Goal: Information Seeking & Learning: Understand process/instructions

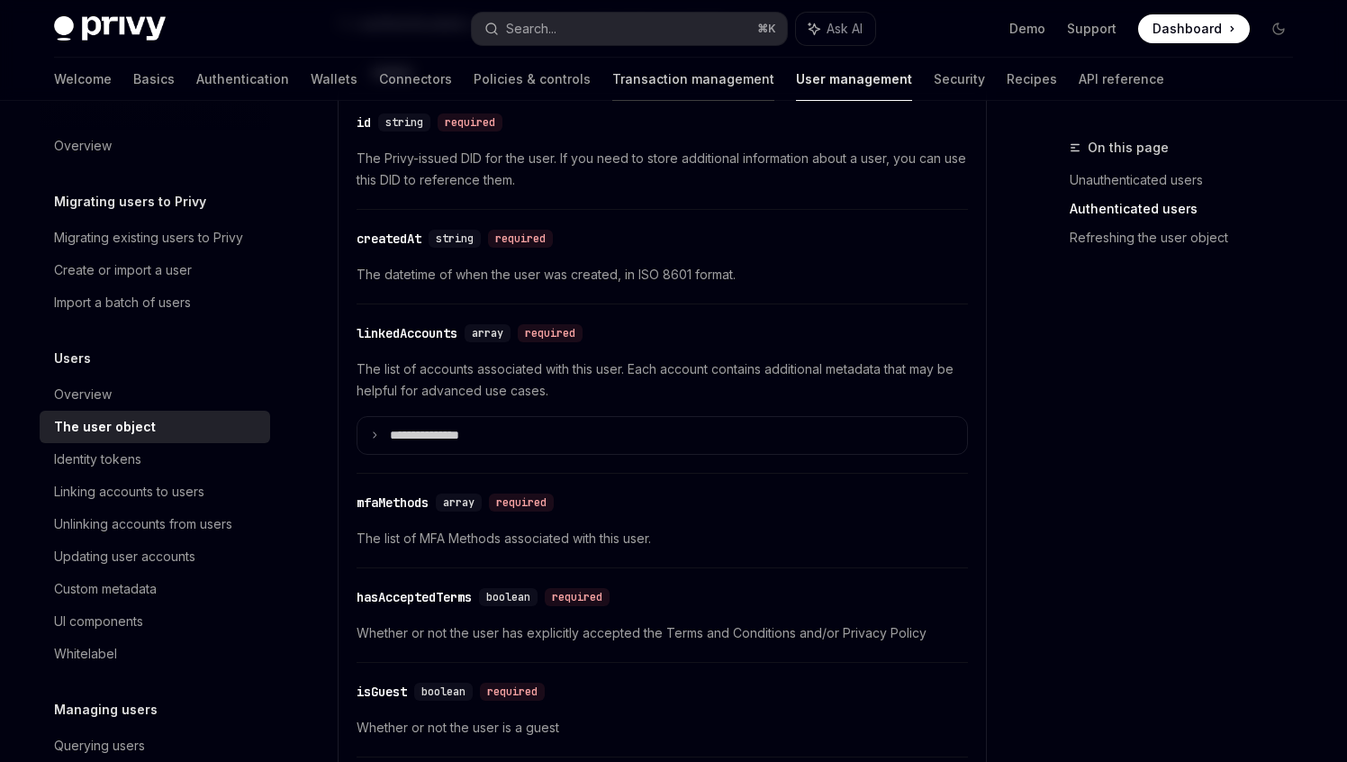
click at [634, 81] on link "Transaction management" at bounding box center [693, 79] width 162 height 43
type textarea "*"
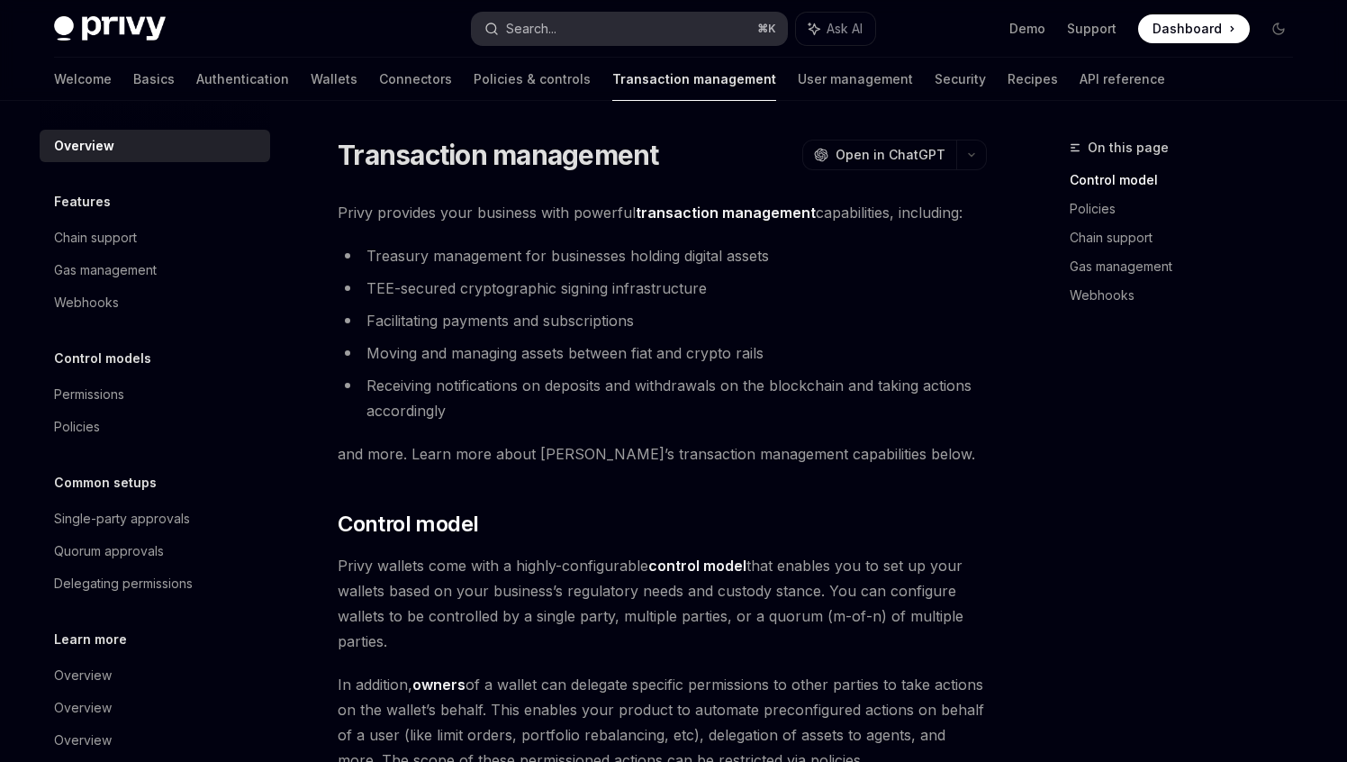
click at [581, 37] on button "Search... ⌘ K" at bounding box center [629, 29] width 315 height 32
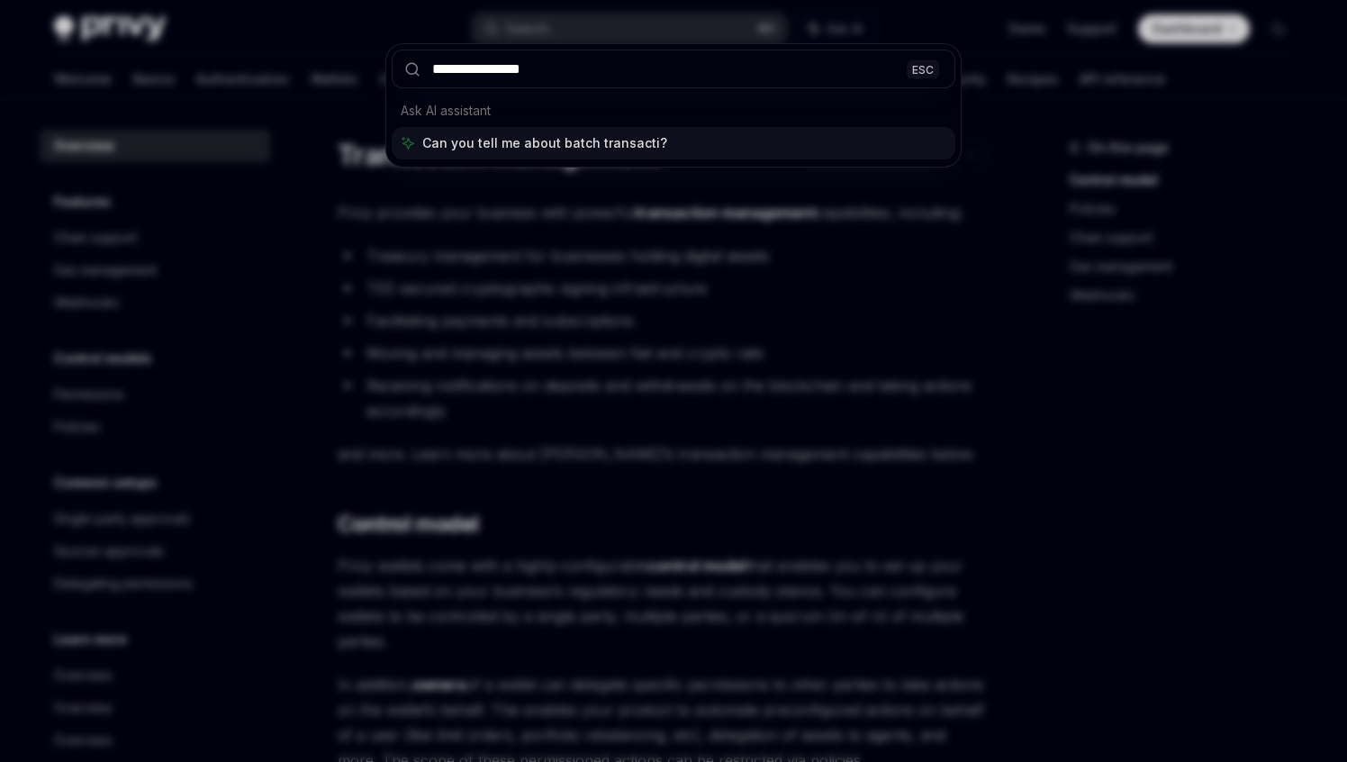
type input "**********"
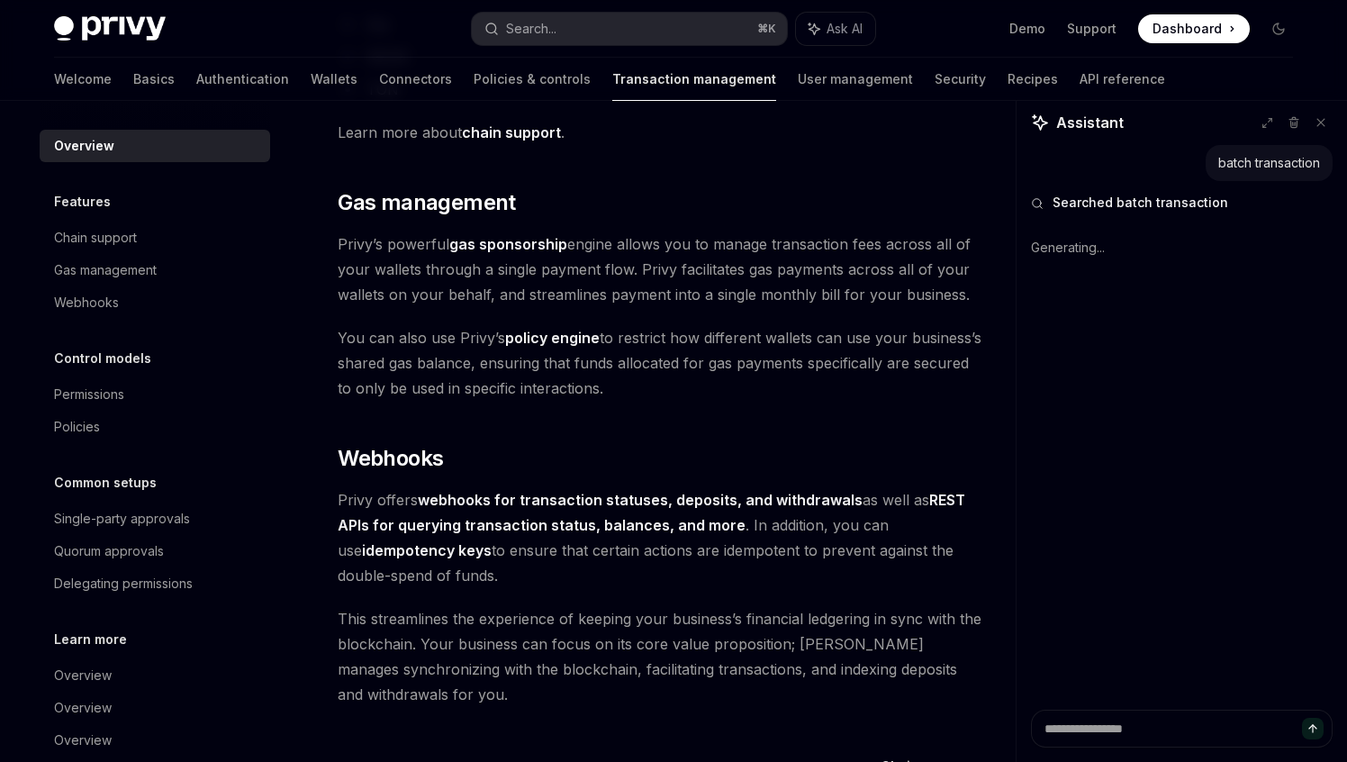
scroll to position [1669, 0]
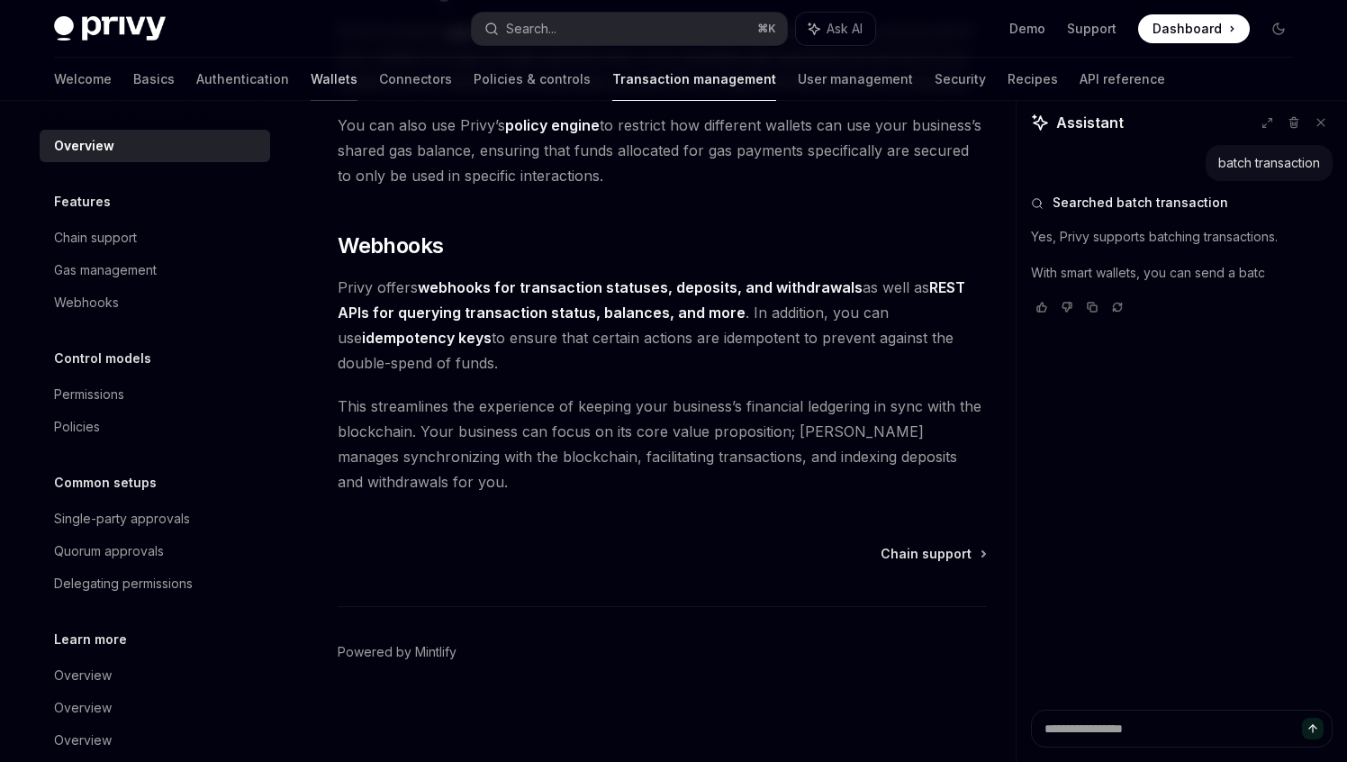
click at [311, 77] on link "Wallets" at bounding box center [334, 79] width 47 height 43
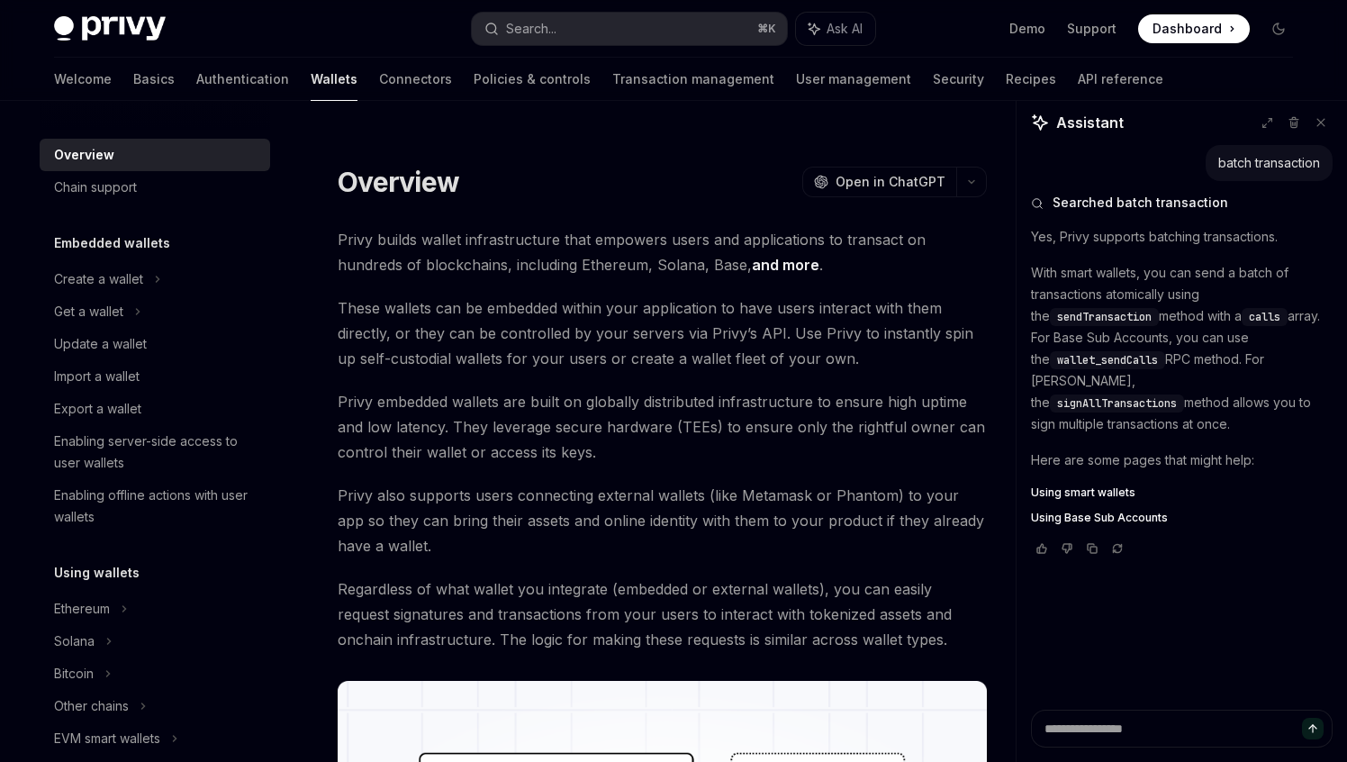
type textarea "*"
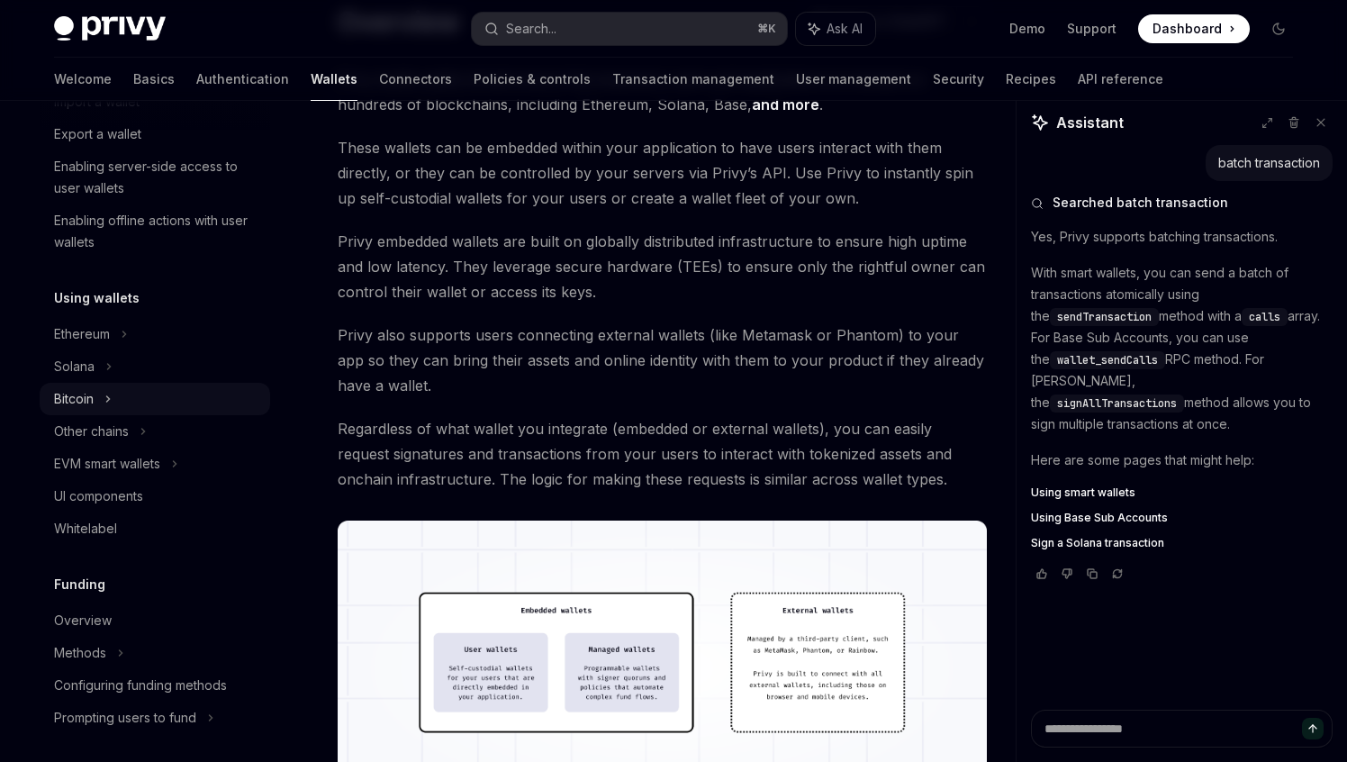
scroll to position [254, 0]
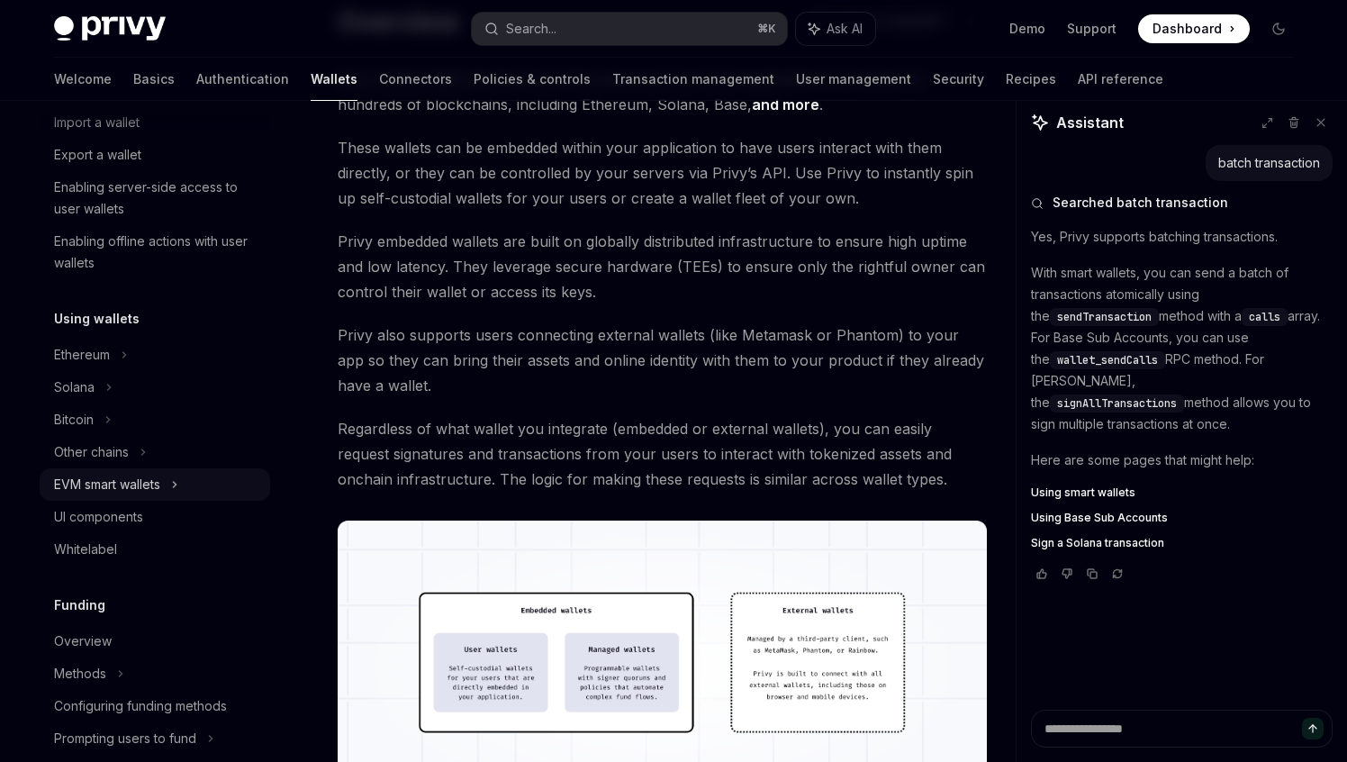
click at [141, 495] on div "EVM smart wallets" at bounding box center [155, 484] width 231 height 32
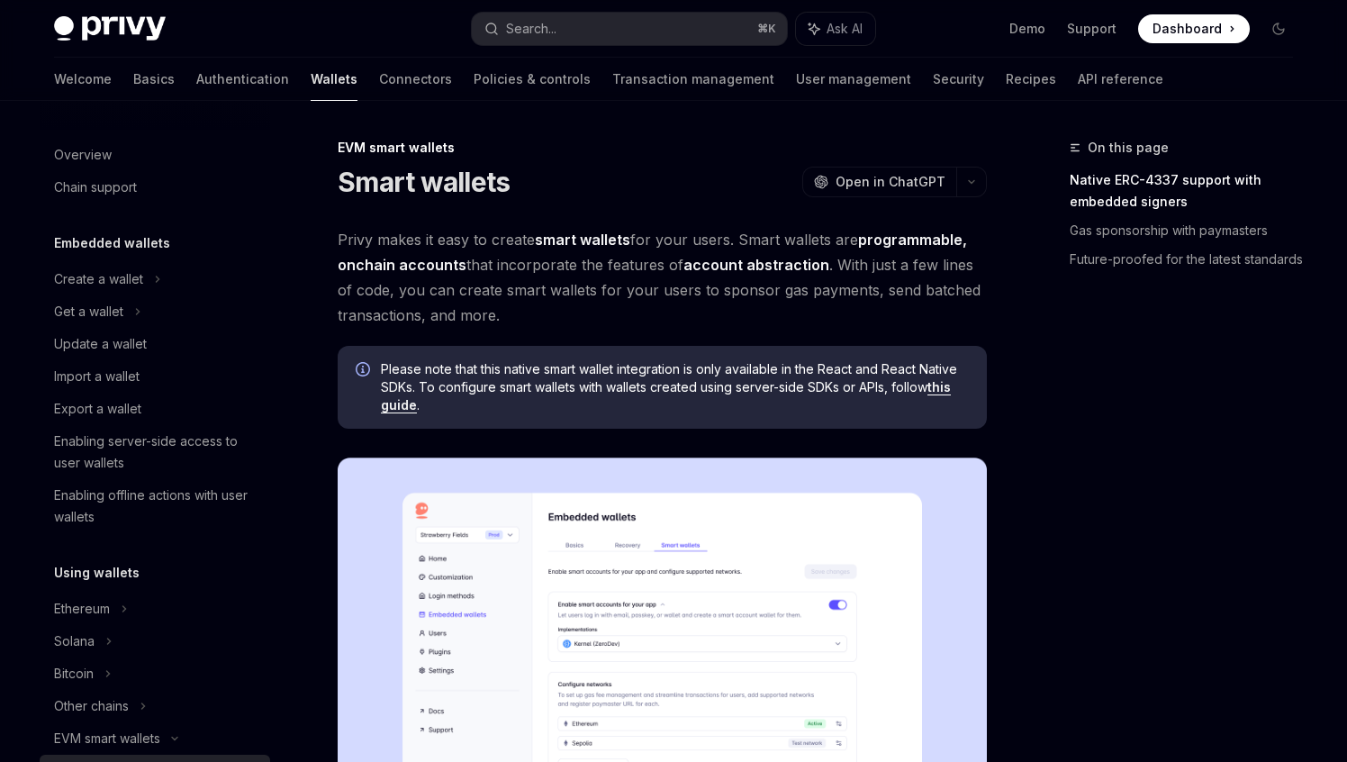
scroll to position [340, 0]
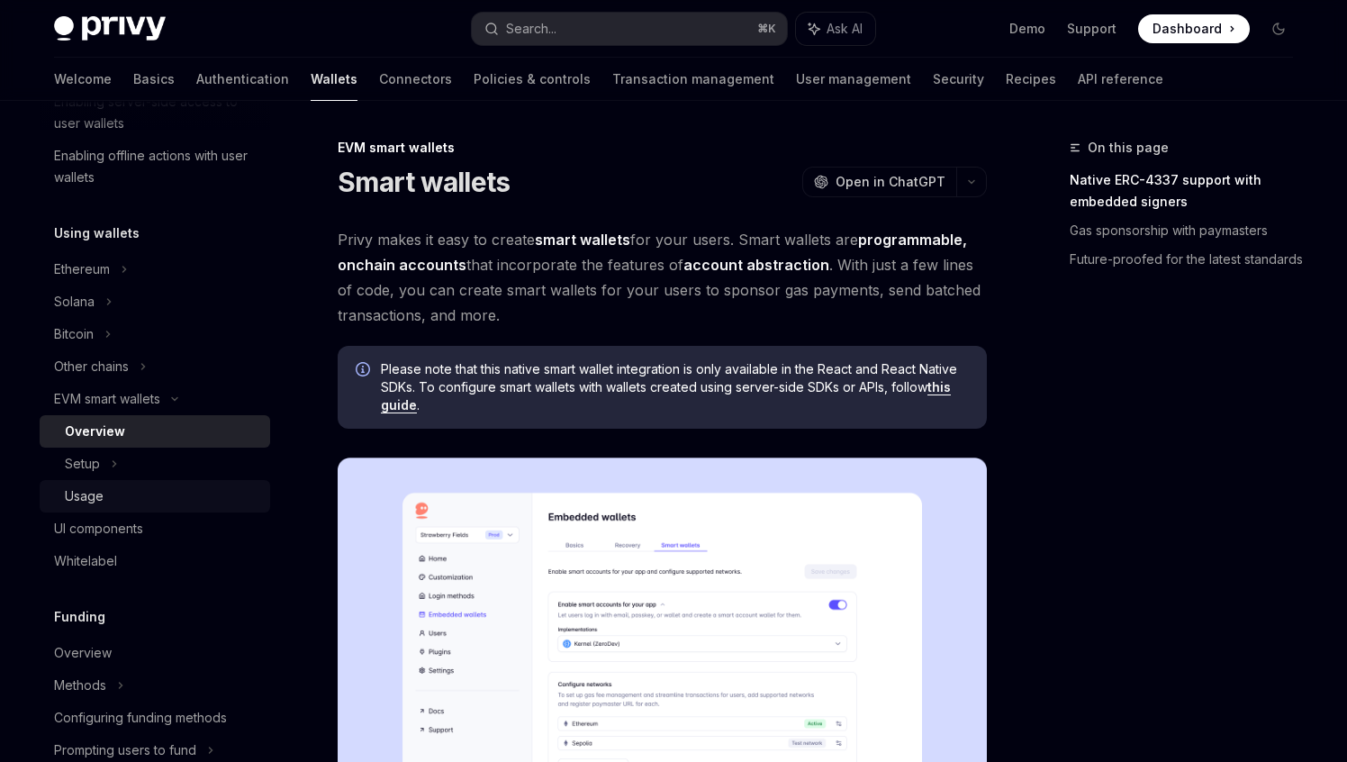
click at [120, 497] on div "Usage" at bounding box center [162, 496] width 195 height 22
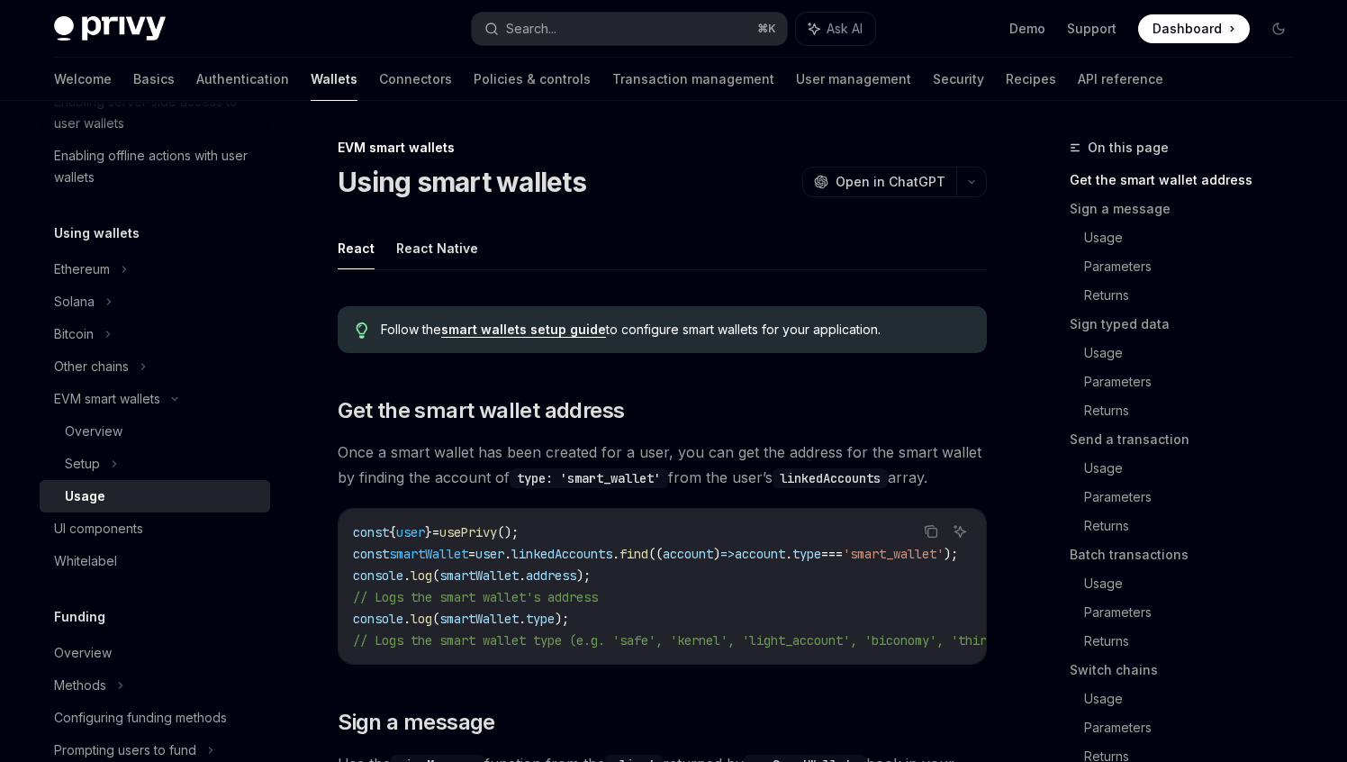
scroll to position [60, 0]
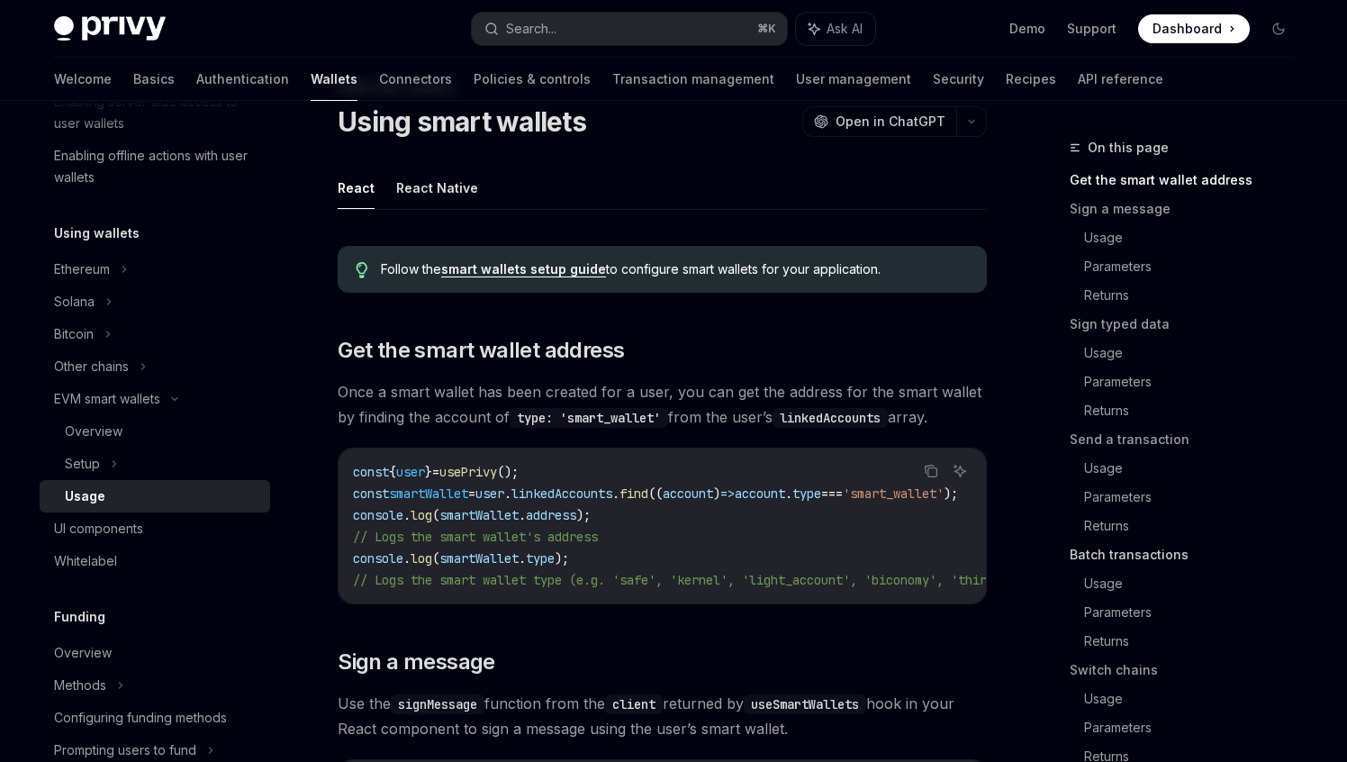
click at [1125, 549] on link "Batch transactions" at bounding box center [1189, 554] width 238 height 29
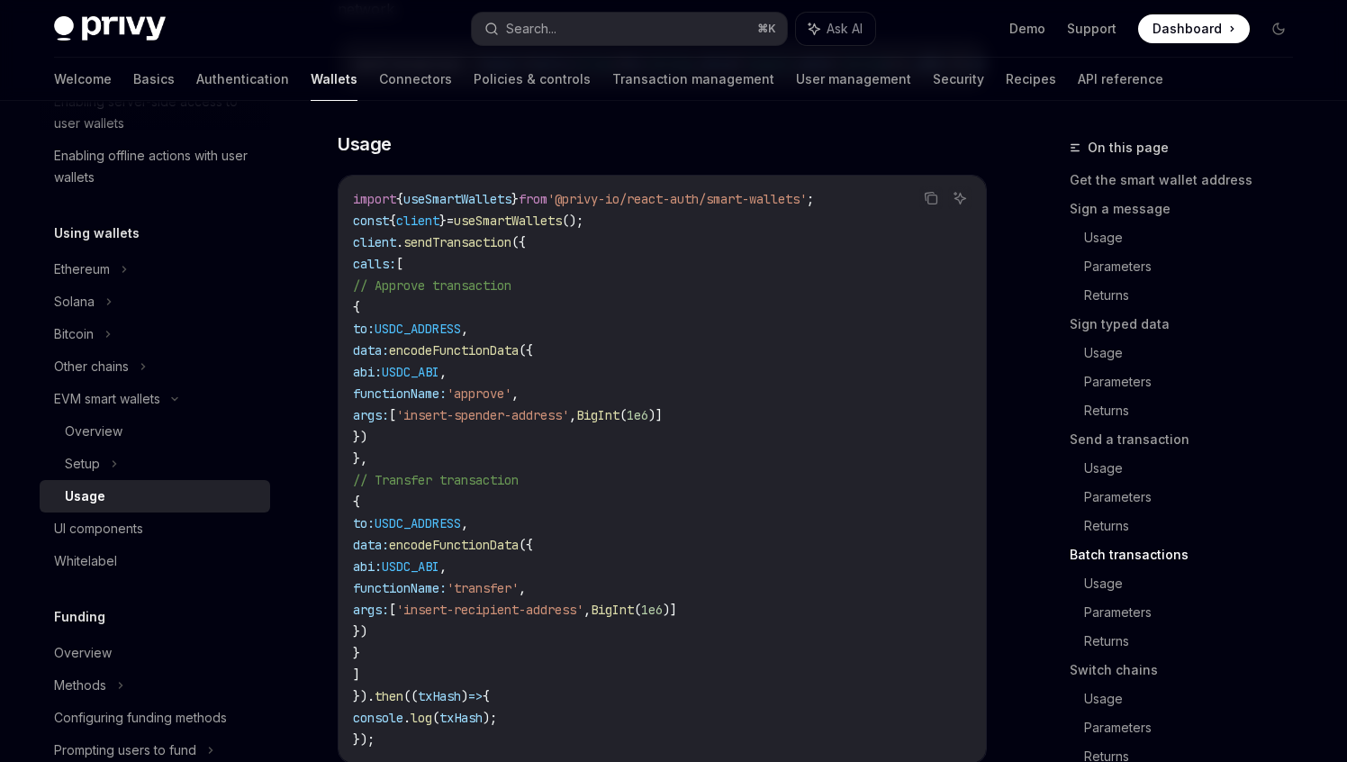
scroll to position [3868, 0]
click at [846, 25] on span "Ask AI" at bounding box center [845, 29] width 36 height 18
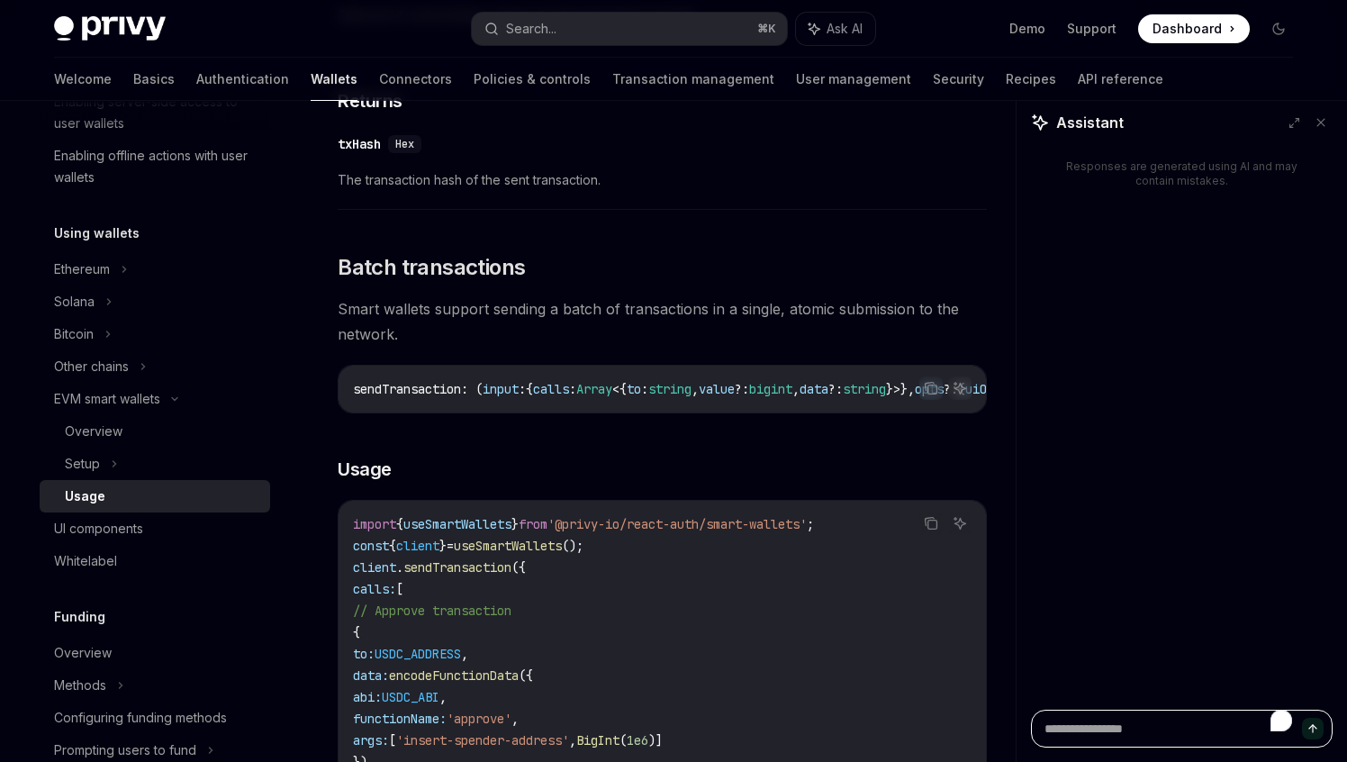
scroll to position [3585, 0]
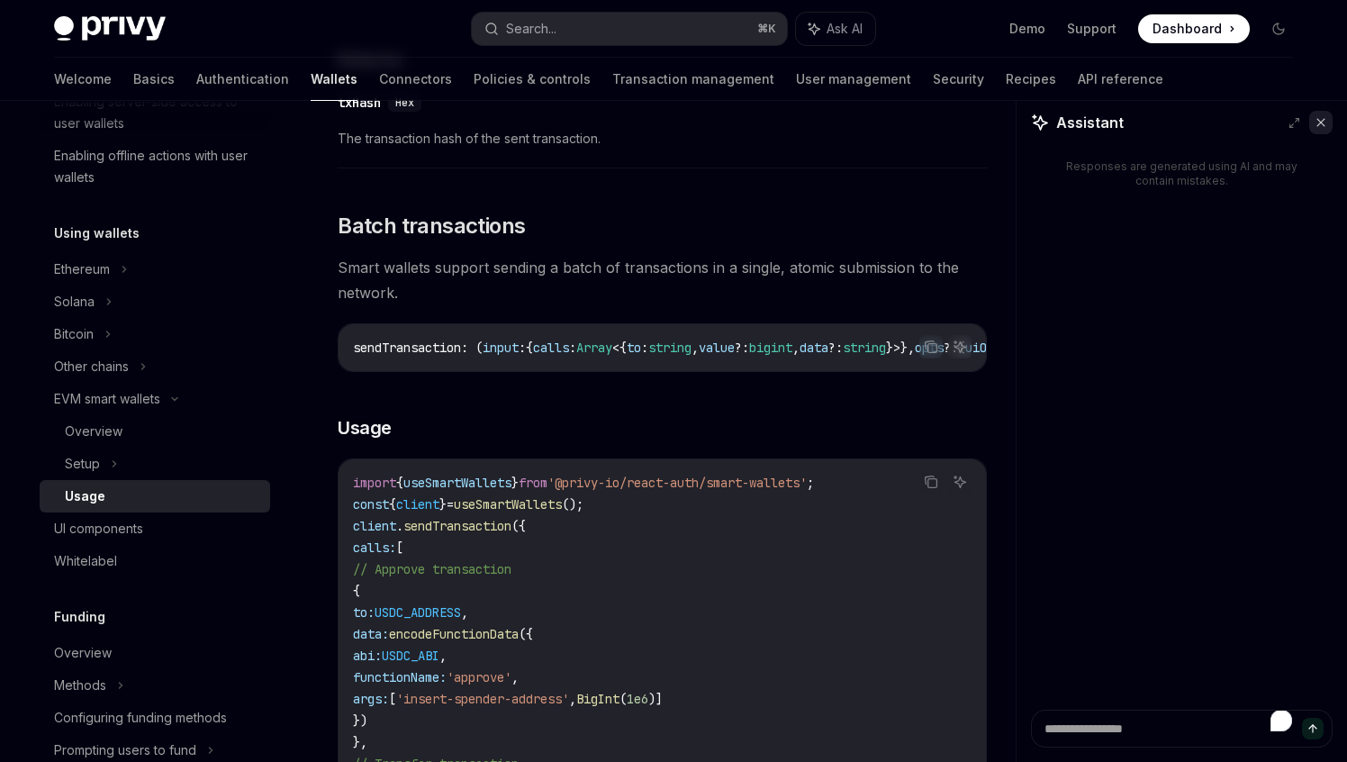
click at [1320, 126] on icon at bounding box center [1321, 122] width 13 height 13
type textarea "*"
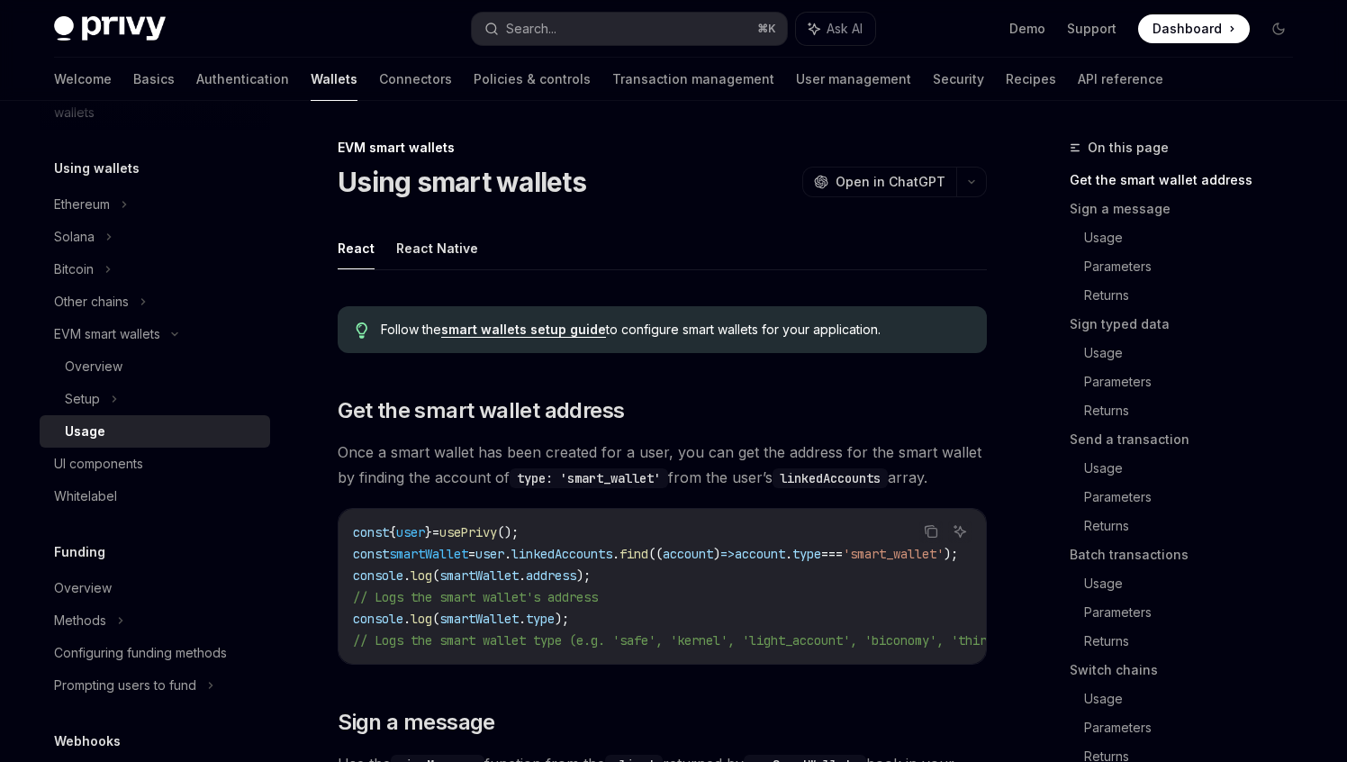
click at [565, 334] on link "smart wallets setup guide" at bounding box center [523, 330] width 165 height 16
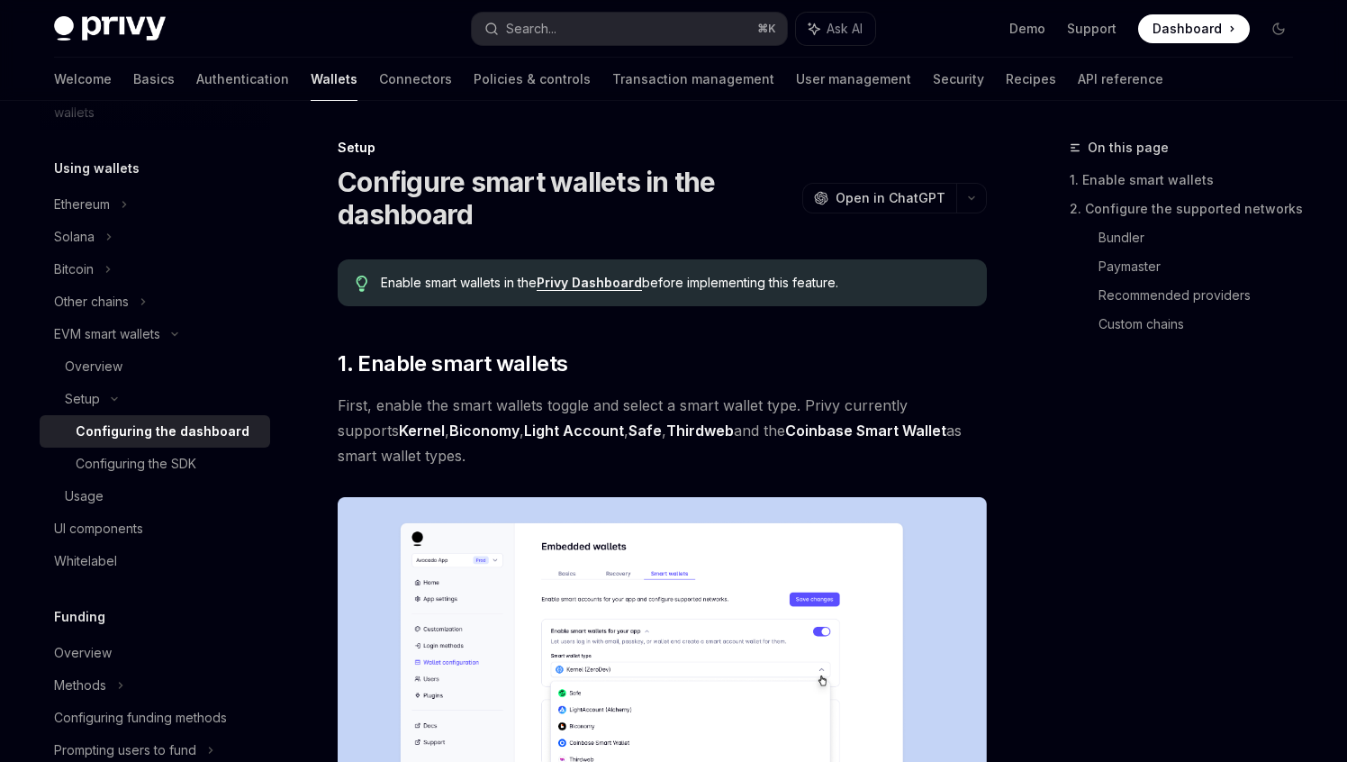
type textarea "*"
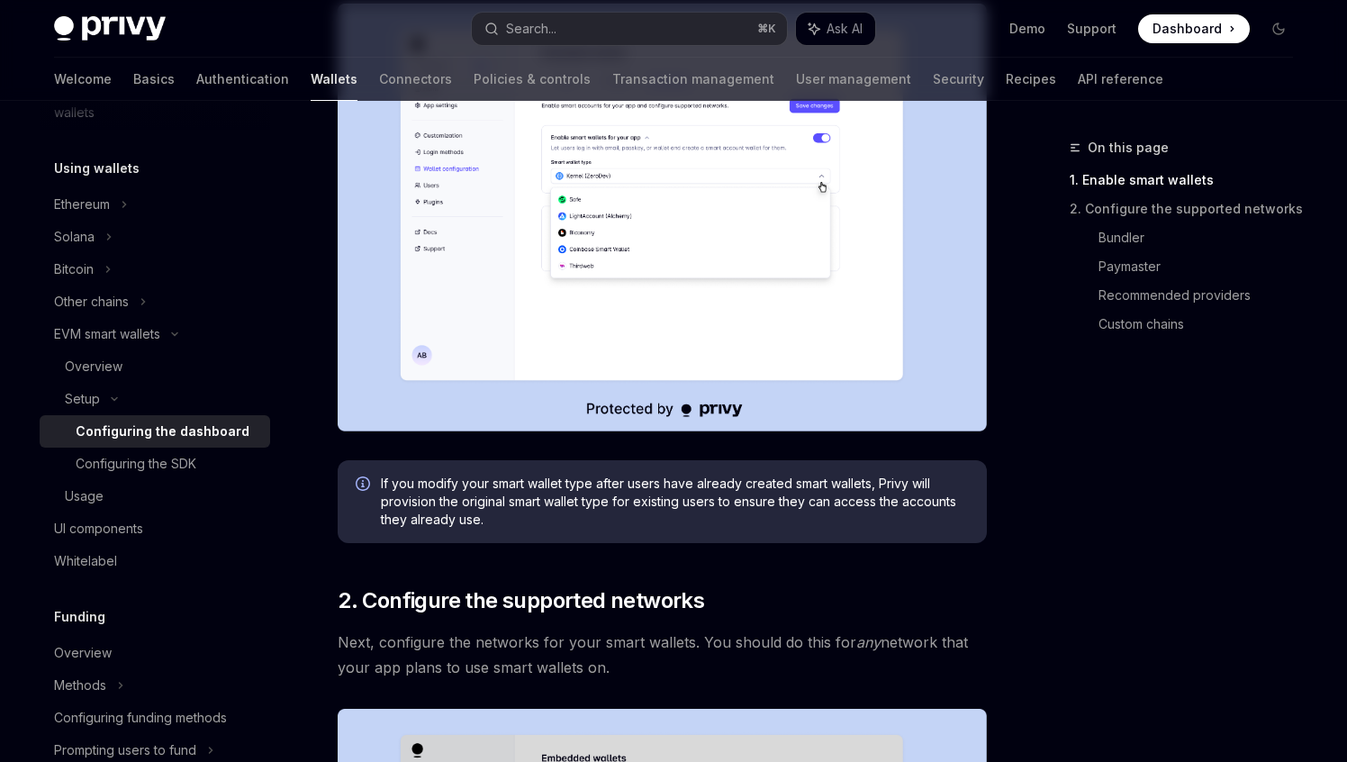
scroll to position [494, 0]
